Goal: Book appointment/travel/reservation

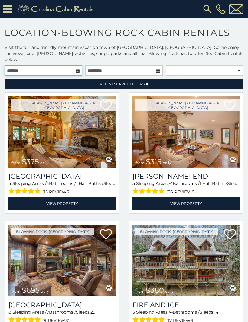
click at [74, 66] on input "text" at bounding box center [44, 71] width 78 height 10
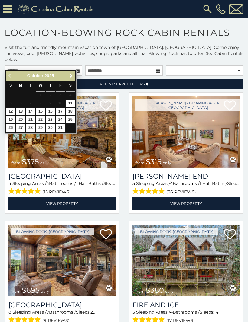
click at [54, 116] on link "23" at bounding box center [50, 120] width 9 height 8
type input "**********"
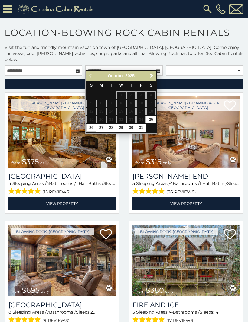
click at [94, 128] on link "26" at bounding box center [90, 128] width 9 height 8
type input "**********"
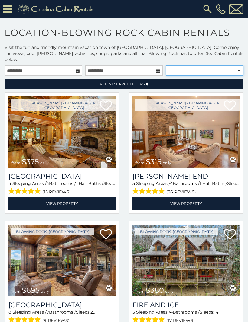
click at [229, 66] on select "**********" at bounding box center [205, 71] width 78 height 10
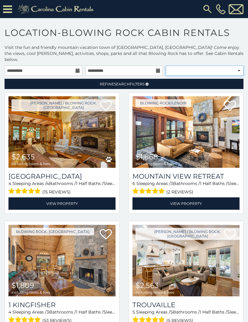
select select "*********"
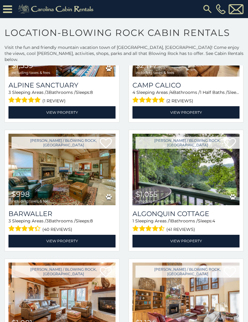
scroll to position [864, 0]
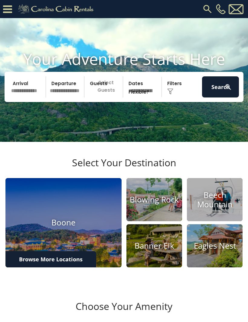
click at [27, 98] on input "text" at bounding box center [27, 86] width 37 height 21
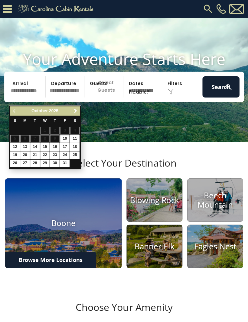
click at [237, 221] on img at bounding box center [215, 199] width 56 height 43
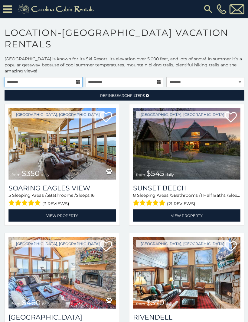
click at [81, 80] on input "text" at bounding box center [44, 82] width 78 height 10
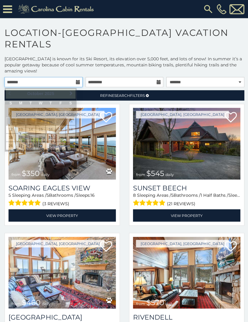
click at [80, 79] on input "text" at bounding box center [44, 82] width 78 height 10
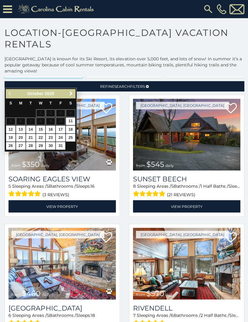
scroll to position [10, 0]
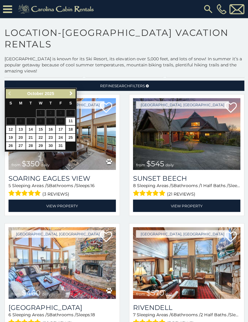
click at [54, 139] on link "23" at bounding box center [50, 137] width 9 height 8
type input "**********"
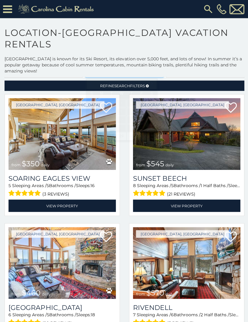
scroll to position [0, 0]
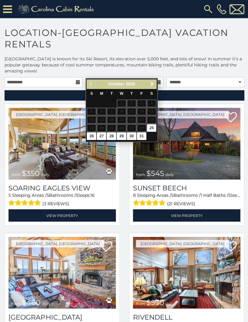
click at [53, 137] on img at bounding box center [61, 144] width 107 height 72
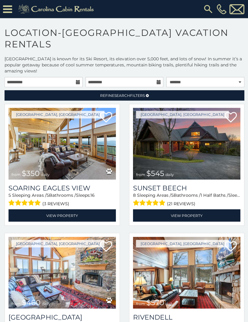
click at [93, 137] on img at bounding box center [61, 144] width 107 height 72
click at [127, 84] on input "text" at bounding box center [124, 82] width 78 height 10
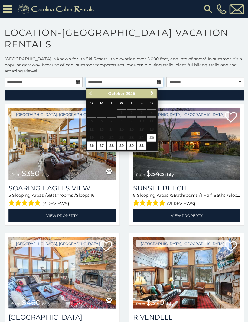
click at [155, 82] on input "text" at bounding box center [124, 82] width 78 height 10
click at [93, 144] on link "26" at bounding box center [90, 146] width 9 height 8
type input "**********"
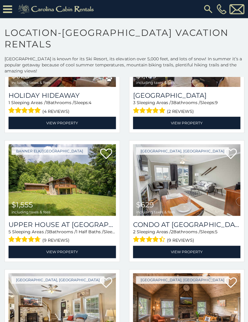
scroll to position [1509, 0]
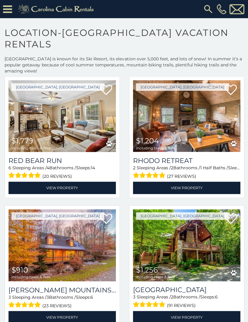
scroll to position [1704, 0]
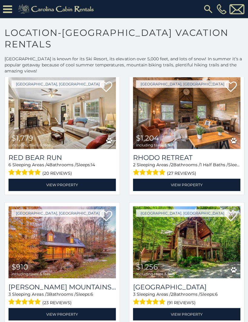
click at [216, 286] on h3 "Chestnut Falls" at bounding box center [185, 286] width 107 height 8
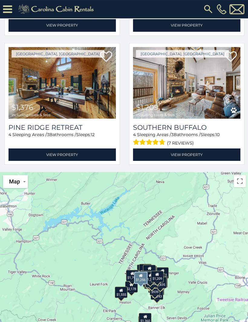
scroll to position [174, 0]
click at [157, 293] on div "$939" at bounding box center [154, 288] width 10 height 11
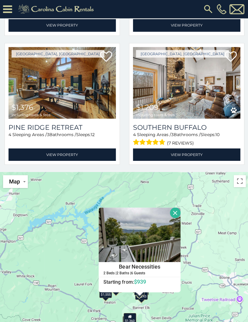
click at [180, 211] on button "Close" at bounding box center [174, 212] width 11 height 11
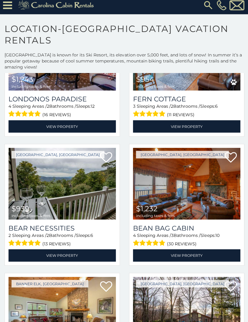
scroll to position [2016, 0]
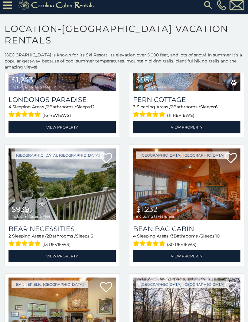
click at [55, 228] on h3 "Bear Necessities" at bounding box center [61, 228] width 107 height 8
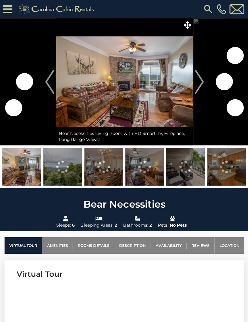
click at [200, 84] on img "Next" at bounding box center [198, 81] width 9 height 24
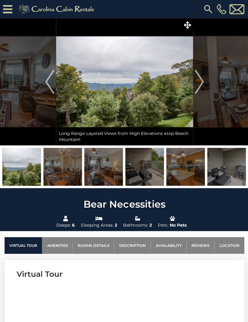
click at [201, 84] on img "Next" at bounding box center [198, 81] width 9 height 24
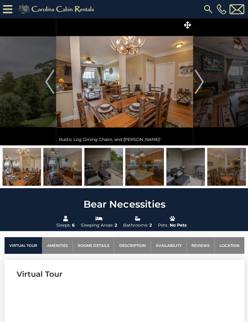
click at [201, 85] on img "Next" at bounding box center [198, 81] width 9 height 24
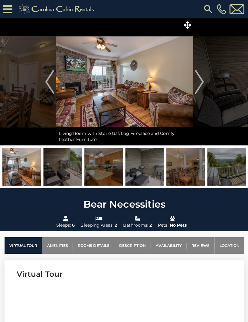
click at [203, 82] on img "Next" at bounding box center [198, 81] width 9 height 24
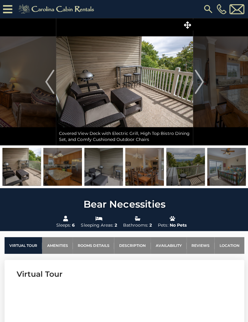
click at [203, 81] on img "Next" at bounding box center [198, 81] width 9 height 24
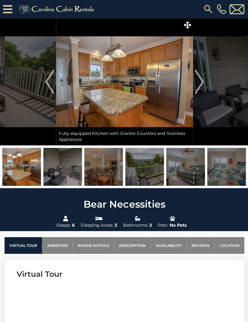
click at [198, 86] on img "Next" at bounding box center [198, 81] width 9 height 24
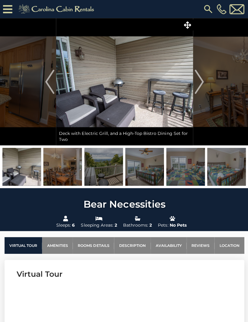
click at [202, 85] on img "Next" at bounding box center [198, 81] width 9 height 24
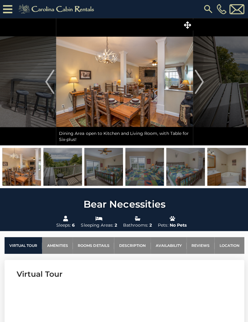
click at [201, 85] on img "Next" at bounding box center [198, 81] width 9 height 24
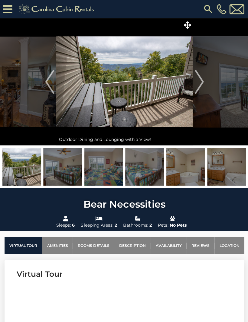
click at [202, 82] on img "Next" at bounding box center [198, 81] width 9 height 24
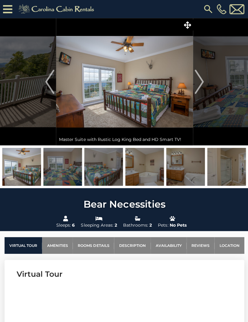
click at [199, 85] on img "Next" at bounding box center [198, 81] width 9 height 24
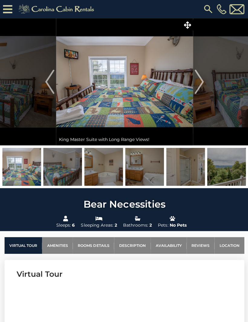
click at [203, 84] on img "Next" at bounding box center [198, 81] width 9 height 24
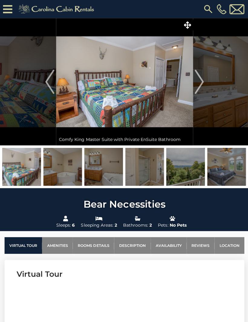
click at [201, 87] on img "Next" at bounding box center [198, 81] width 9 height 24
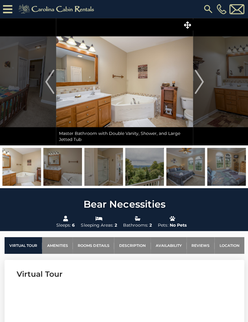
click at [204, 86] on button "Next" at bounding box center [198, 81] width 12 height 127
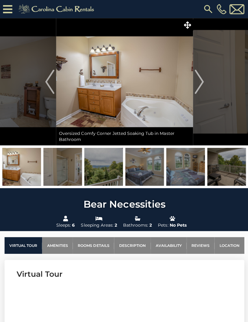
click at [203, 90] on button "Next" at bounding box center [198, 81] width 12 height 127
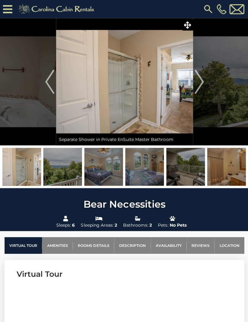
click at [199, 84] on img "Next" at bounding box center [198, 81] width 9 height 24
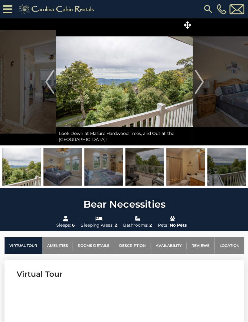
click at [201, 85] on img "Next" at bounding box center [198, 81] width 9 height 24
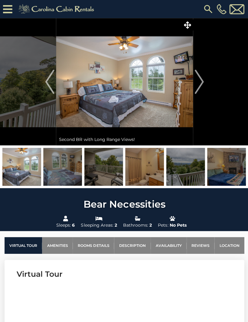
click at [202, 80] on img "Next" at bounding box center [198, 81] width 9 height 24
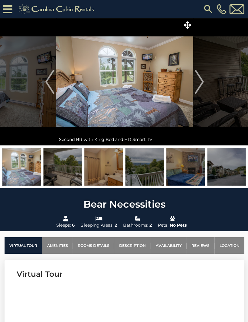
click at [204, 85] on button "Next" at bounding box center [198, 81] width 12 height 127
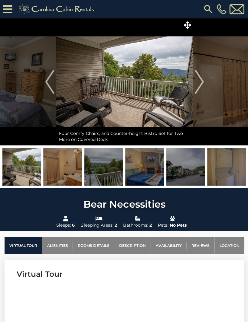
click at [202, 84] on img "Next" at bounding box center [198, 81] width 9 height 24
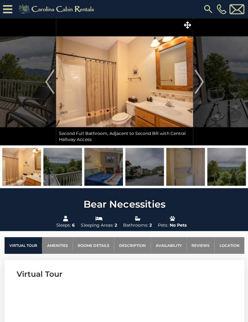
click at [201, 83] on img "Next" at bounding box center [198, 81] width 9 height 24
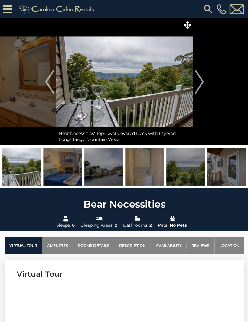
click at [202, 85] on img "Next" at bounding box center [198, 81] width 9 height 24
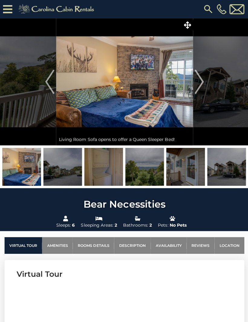
click at [202, 90] on img "Next" at bounding box center [198, 81] width 9 height 24
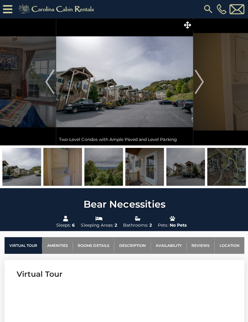
click at [201, 79] on img "Next" at bounding box center [198, 81] width 9 height 24
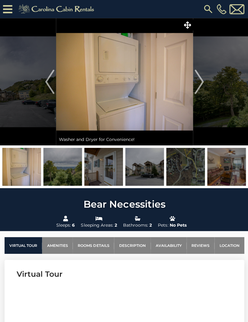
click at [201, 83] on img "Next" at bounding box center [198, 81] width 9 height 24
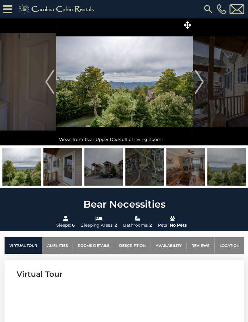
click at [199, 87] on img "Next" at bounding box center [198, 81] width 9 height 24
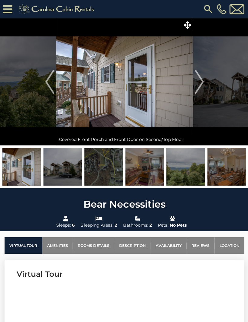
click at [199, 84] on img "Next" at bounding box center [198, 81] width 9 height 24
